Goal: Task Accomplishment & Management: Complete application form

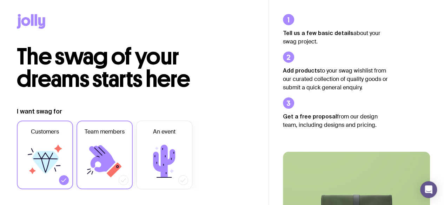
click at [108, 151] on icon at bounding box center [105, 161] width 42 height 42
click at [0, 0] on input "Team members" at bounding box center [0, 0] width 0 height 0
click at [51, 177] on icon at bounding box center [45, 161] width 42 height 42
click at [0, 0] on input "Customers" at bounding box center [0, 0] width 0 height 0
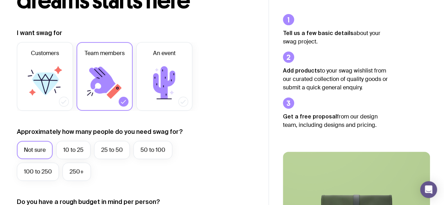
scroll to position [71, 0]
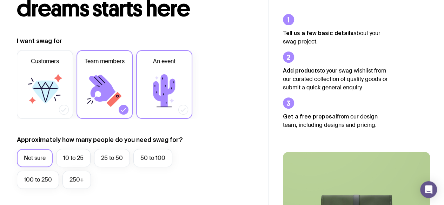
click at [173, 83] on icon at bounding box center [164, 91] width 42 height 42
click at [0, 0] on input "An event" at bounding box center [0, 0] width 0 height 0
click at [113, 90] on icon at bounding box center [102, 88] width 26 height 27
click at [0, 0] on input "Team members" at bounding box center [0, 0] width 0 height 0
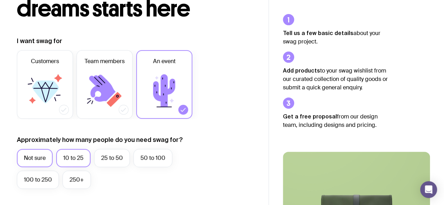
click at [72, 159] on label "10 to 25" at bounding box center [73, 158] width 34 height 18
click at [0, 0] on input "10 to 25" at bounding box center [0, 0] width 0 height 0
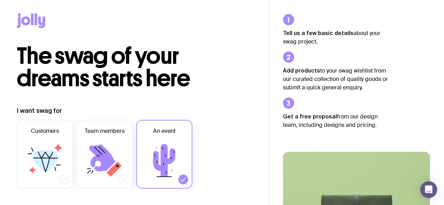
scroll to position [0, 0]
